Goal: Transaction & Acquisition: Purchase product/service

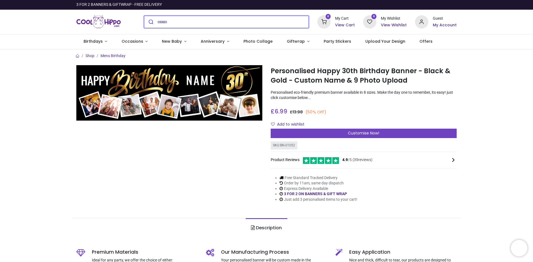
click at [228, 21] on input "search" at bounding box center [233, 22] width 152 height 12
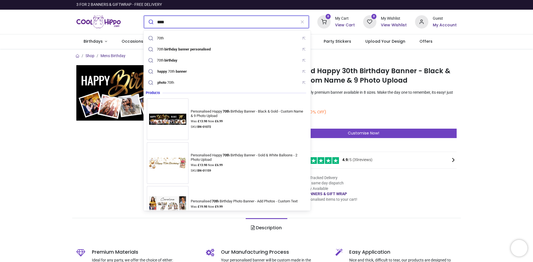
type input "****"
click at [144, 16] on button "submit" at bounding box center [150, 22] width 13 height 12
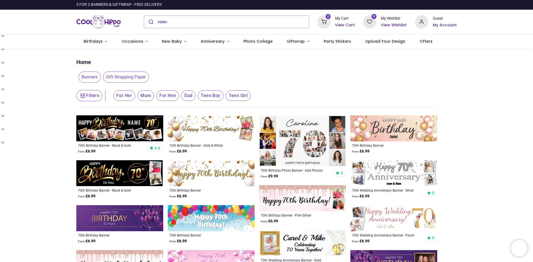
click at [112, 127] on img at bounding box center [119, 129] width 87 height 26
